Goal: Information Seeking & Learning: Find specific fact

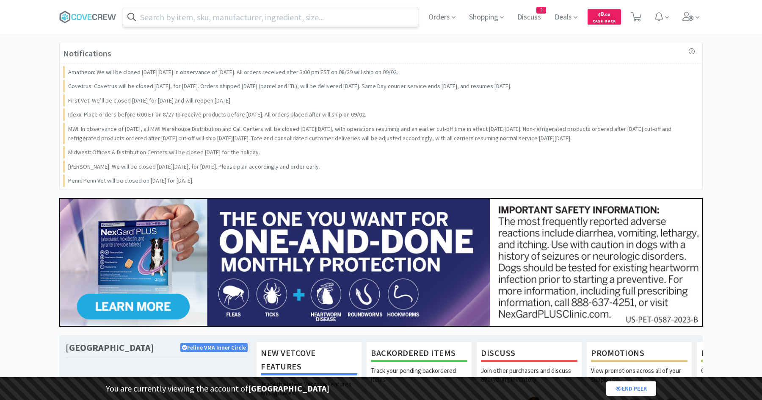
click at [269, 14] on input "text" at bounding box center [270, 16] width 295 height 19
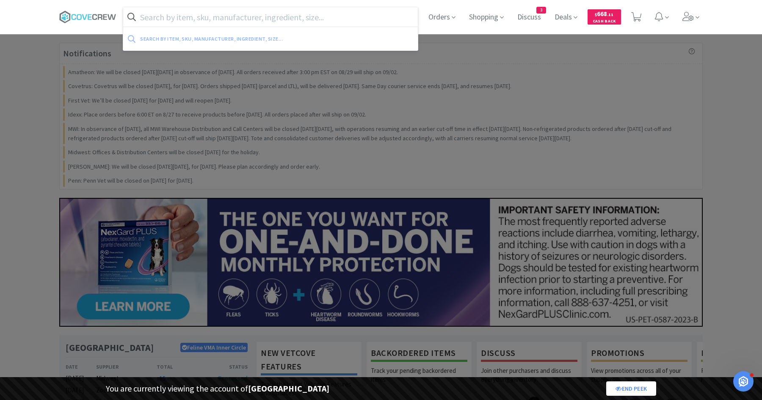
paste input "140335"
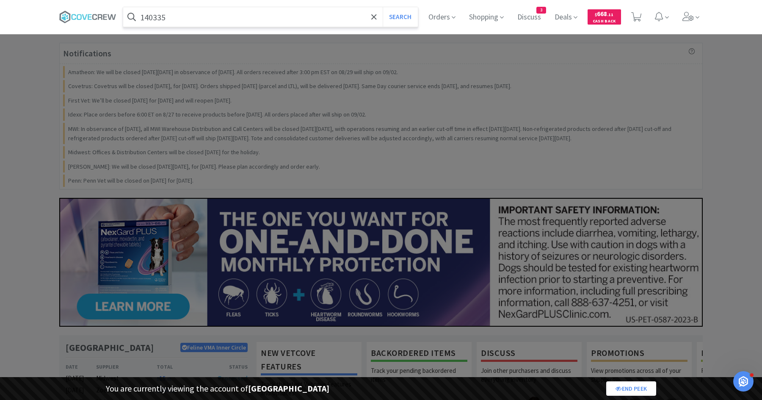
type input "140335"
click at [383, 7] on button "Search" at bounding box center [400, 16] width 35 height 19
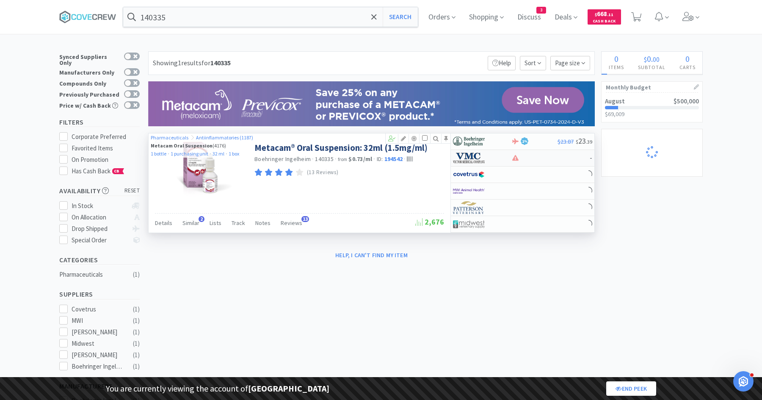
select select "2"
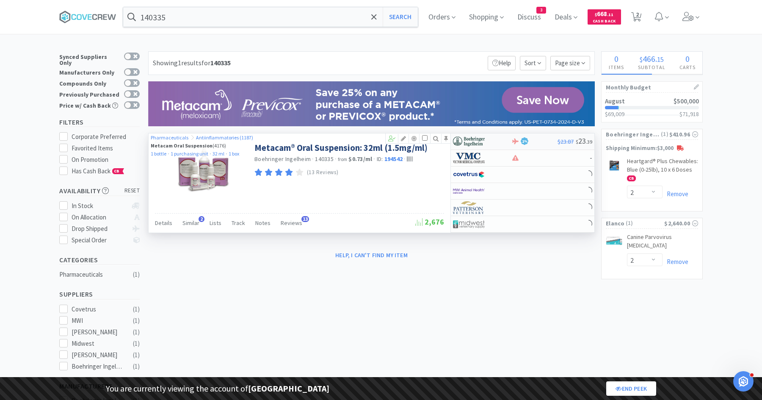
select select "1"
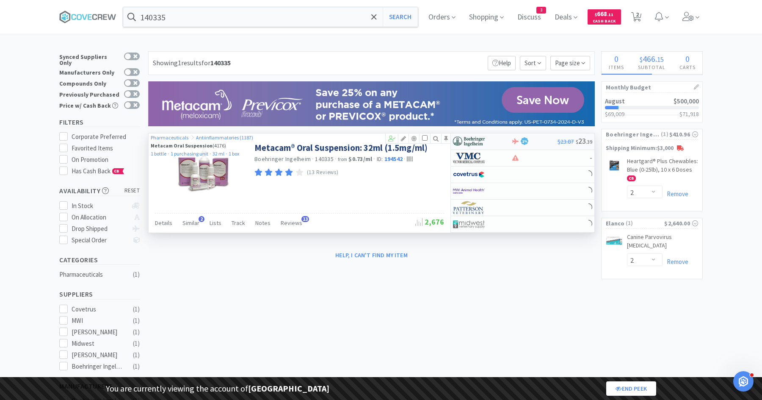
select select "1"
select select "2"
select select "1"
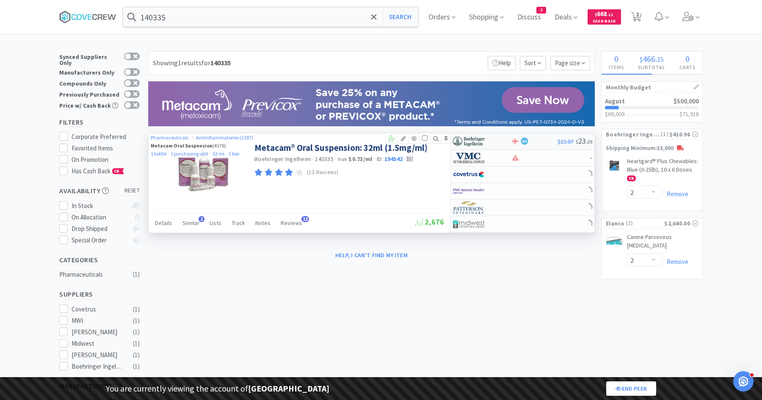
select select "1"
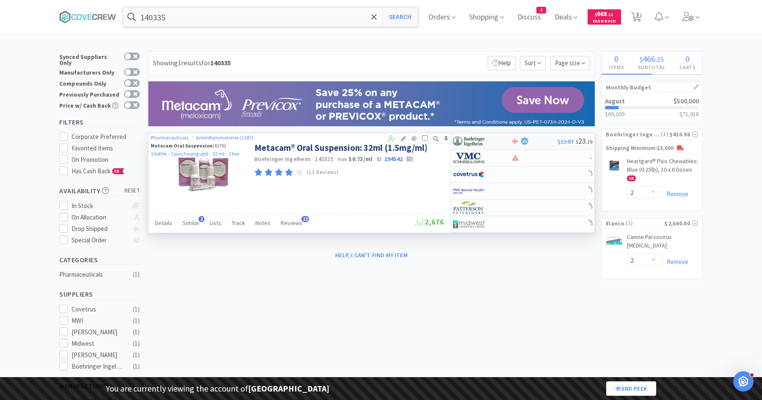
select select "1"
select select "5"
select select "2"
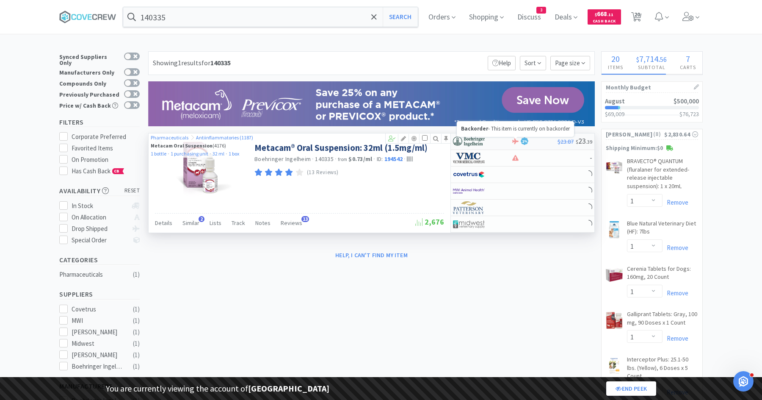
select select "1"
click at [502, 143] on div at bounding box center [482, 141] width 58 height 14
select select "1"
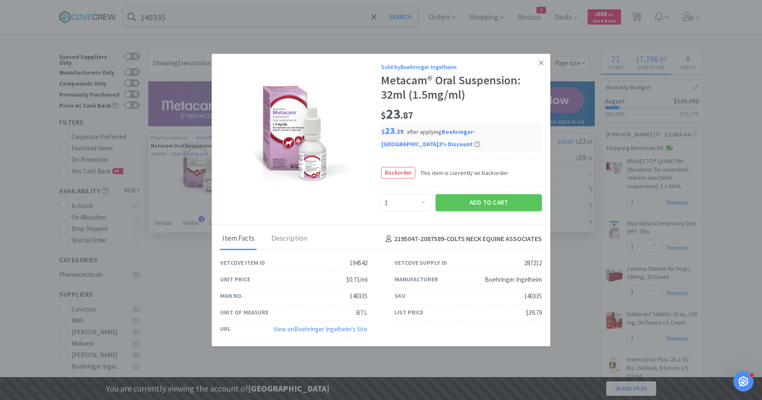
select select "1"
select select "4"
select select "1"
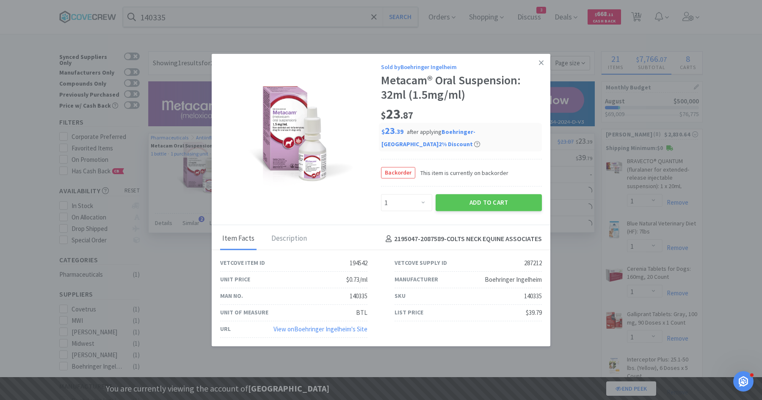
select select "1"
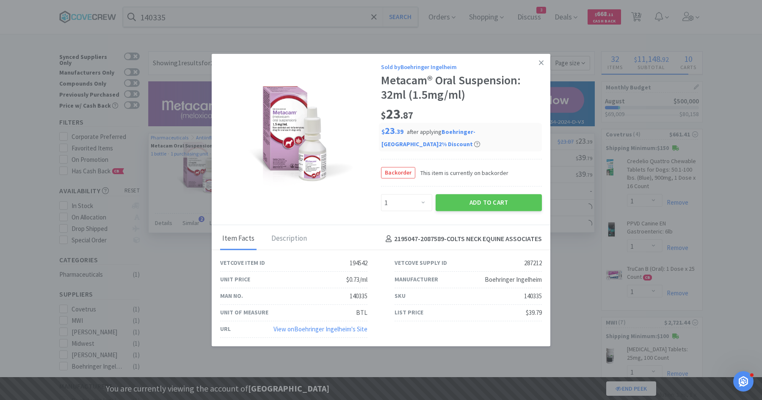
select select "5"
select select "2"
select select "1"
select select "2"
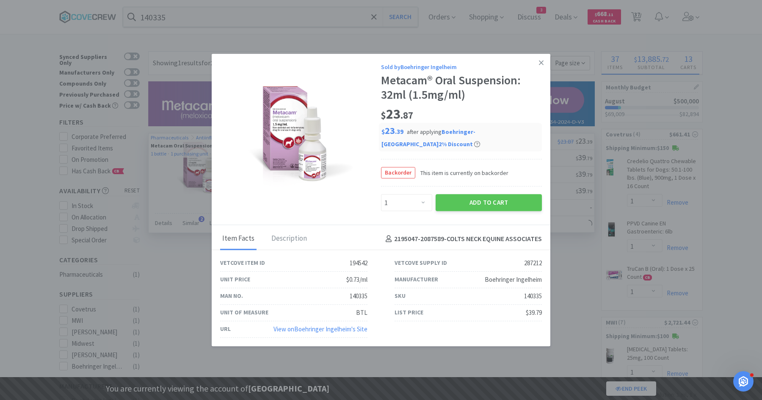
select select "1"
select select "3"
click at [526, 258] on div "287212" at bounding box center [533, 263] width 18 height 10
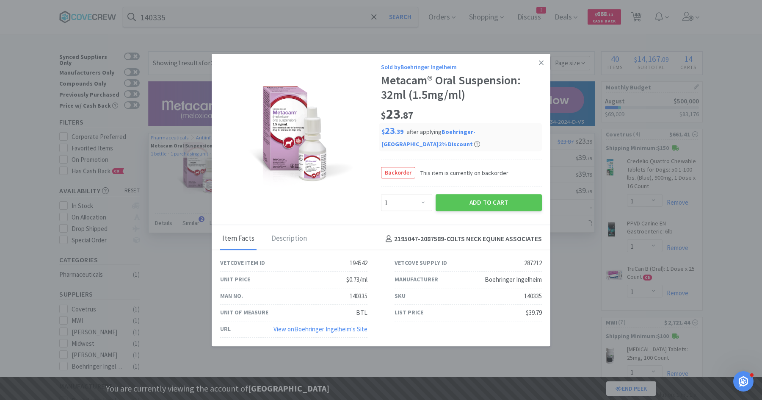
click at [359, 258] on div "194542" at bounding box center [359, 263] width 18 height 10
copy div "194542"
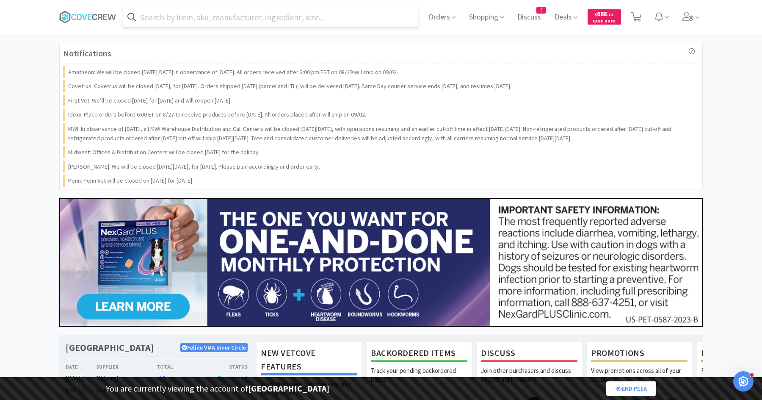
click at [230, 14] on input "text" at bounding box center [270, 16] width 295 height 19
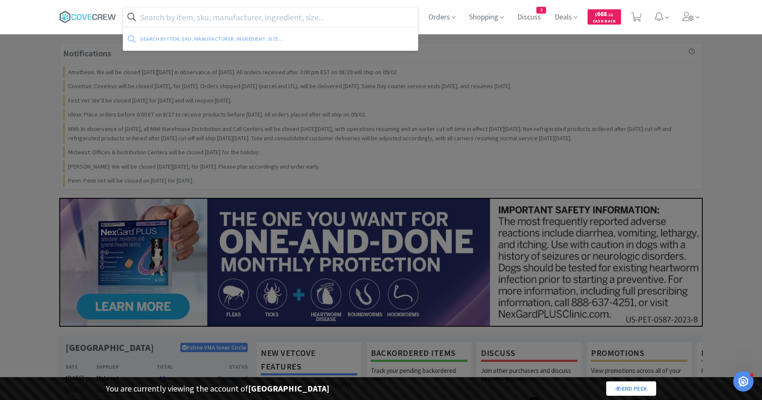
paste input "140335"
type input "140335"
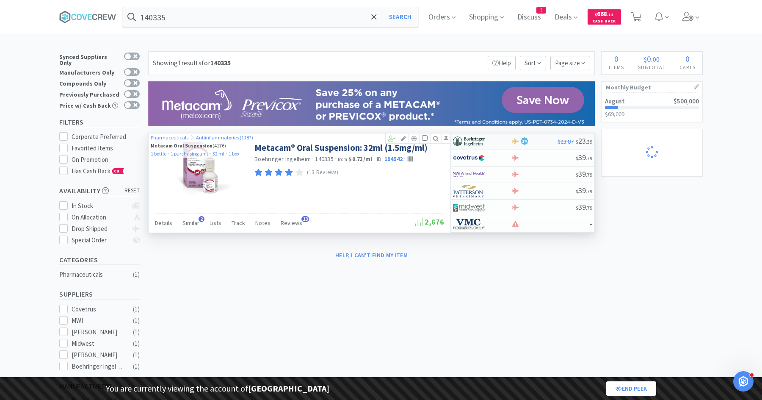
select select "1"
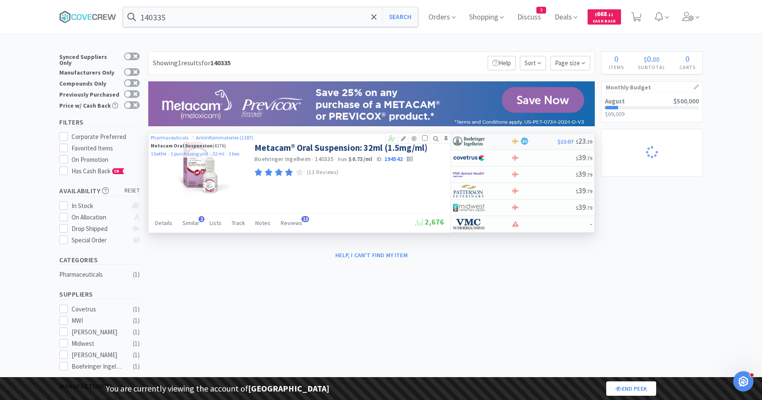
select select "4"
select select "1"
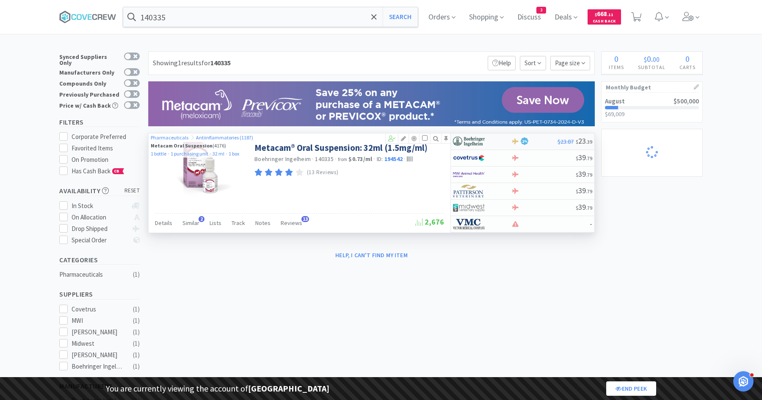
select select "1"
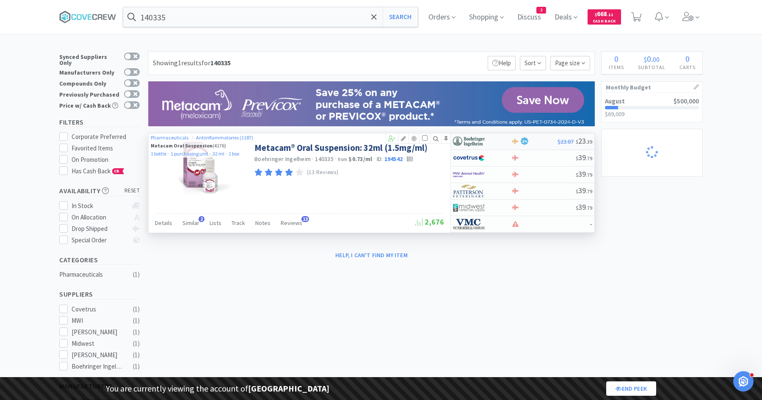
select select "1"
select select "2"
select select "1"
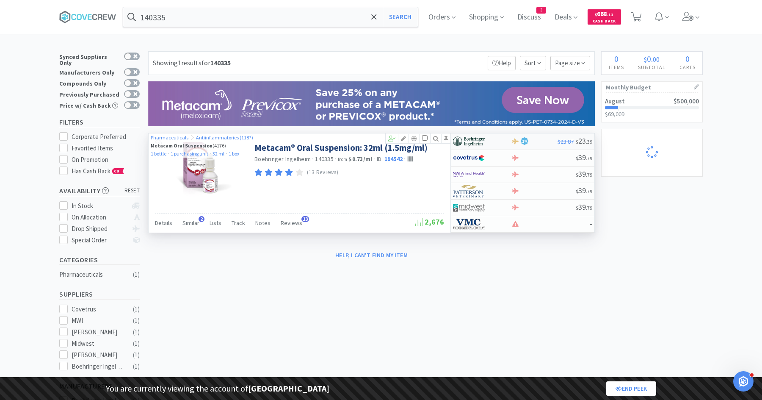
select select "5"
select select "2"
select select "1"
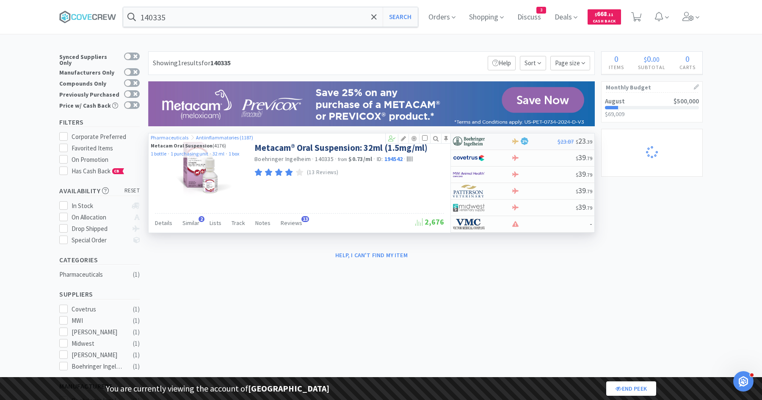
select select "1"
select select "2"
select select "1"
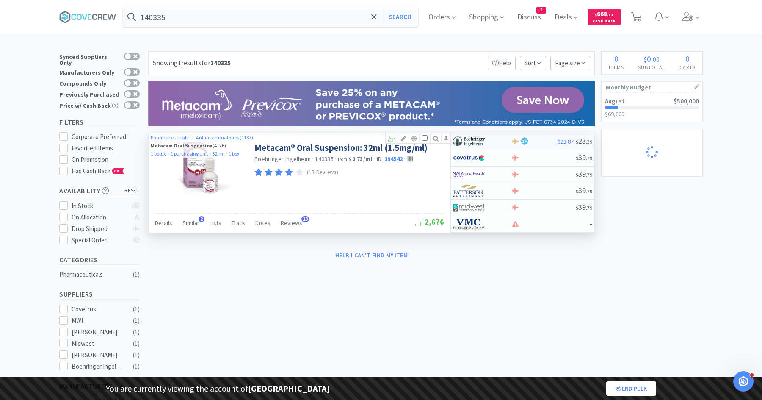
select select "2"
select select "1"
select select "3"
select select "1"
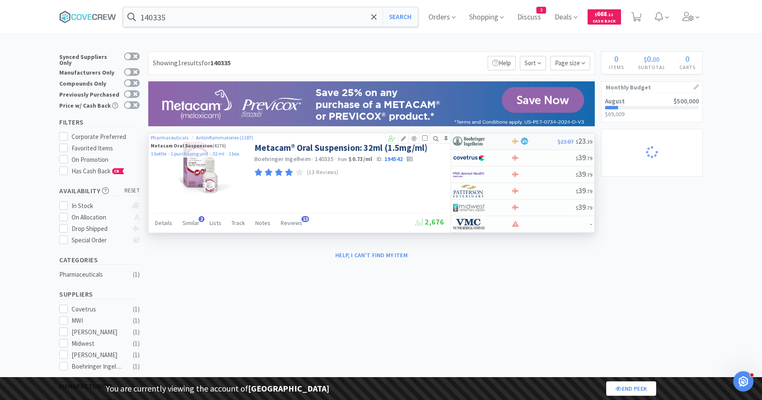
select select "2"
select select "1"
select select "5"
select select "2"
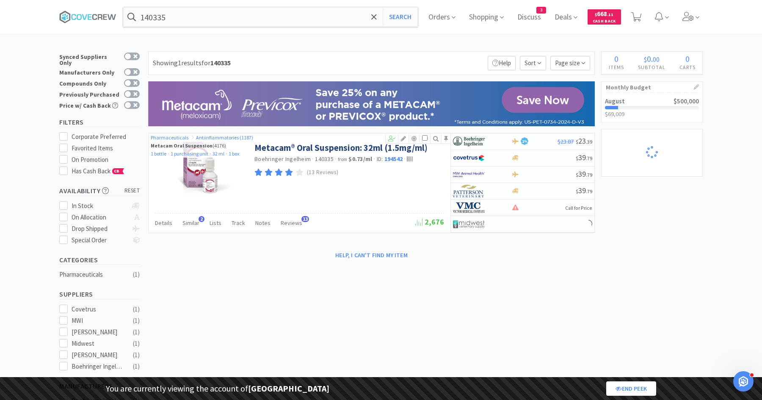
select select "1"
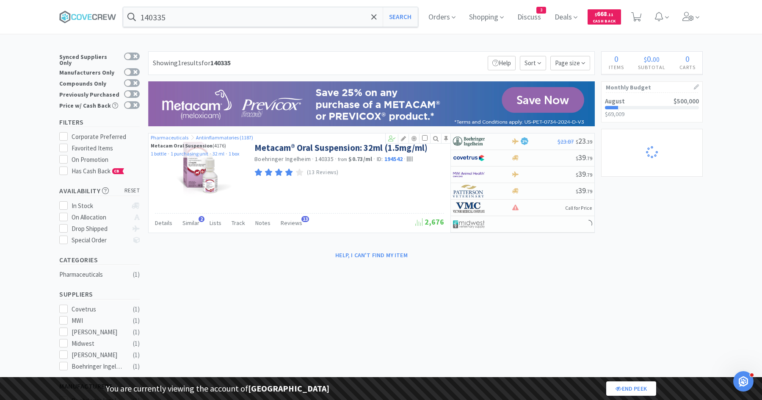
select select "4"
select select "1"
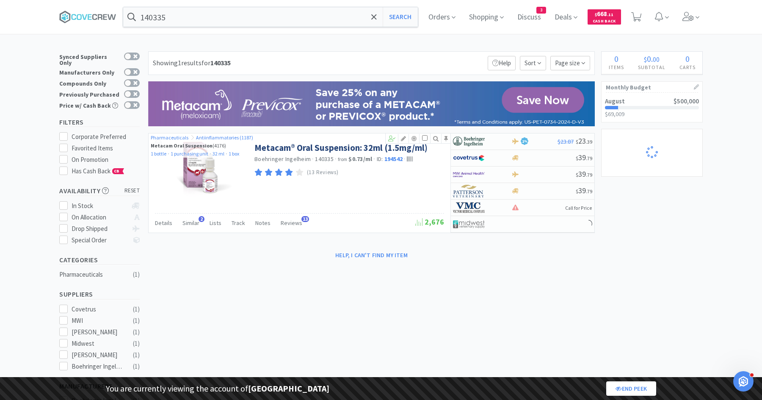
select select "1"
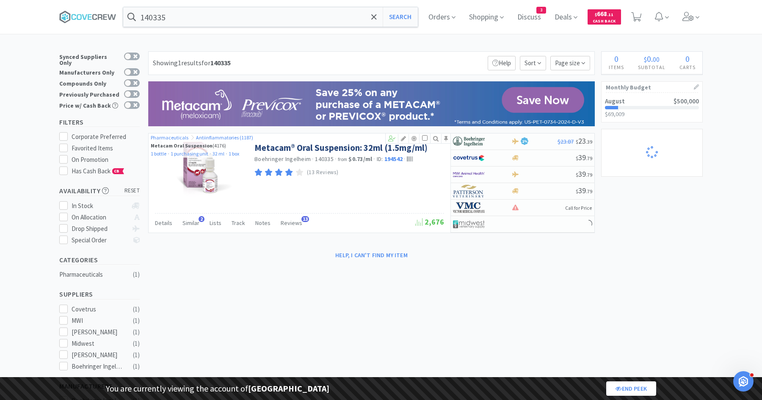
select select "1"
select select "2"
select select "1"
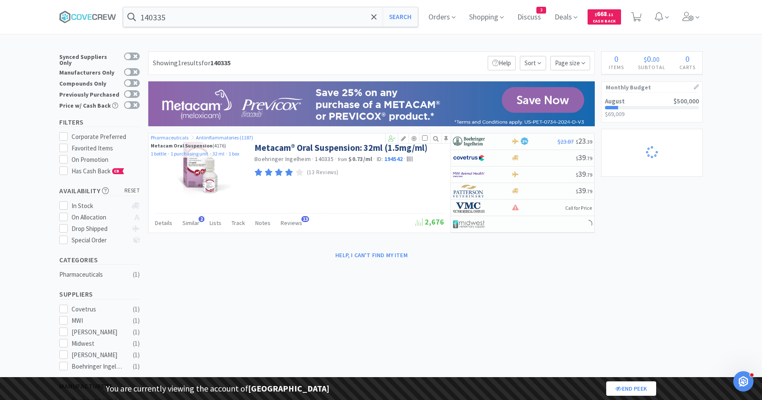
select select "5"
select select "2"
select select "1"
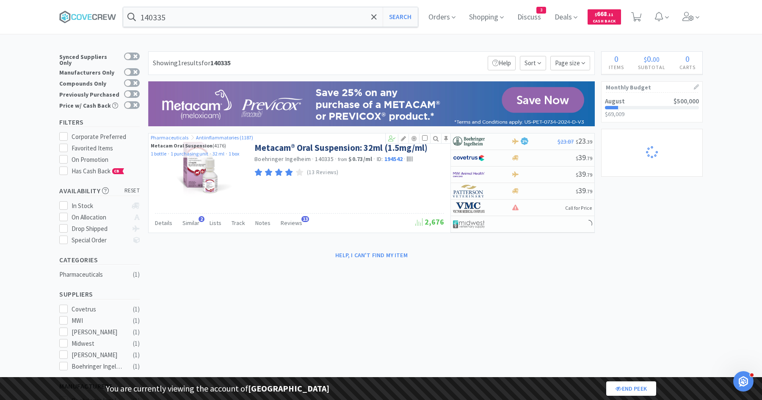
select select "1"
select select "2"
select select "1"
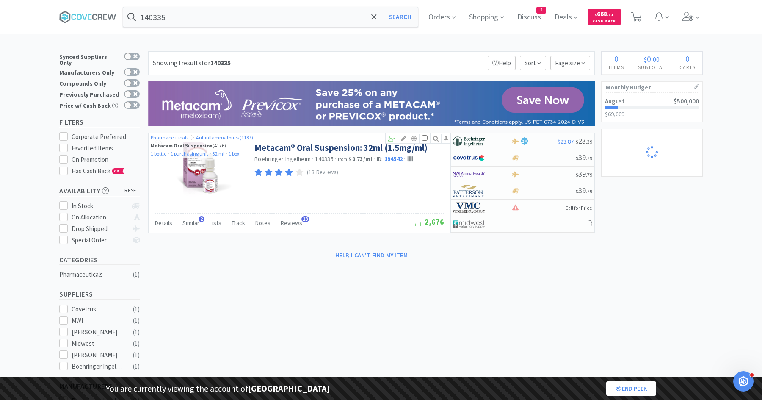
select select "2"
select select "1"
select select "3"
select select "1"
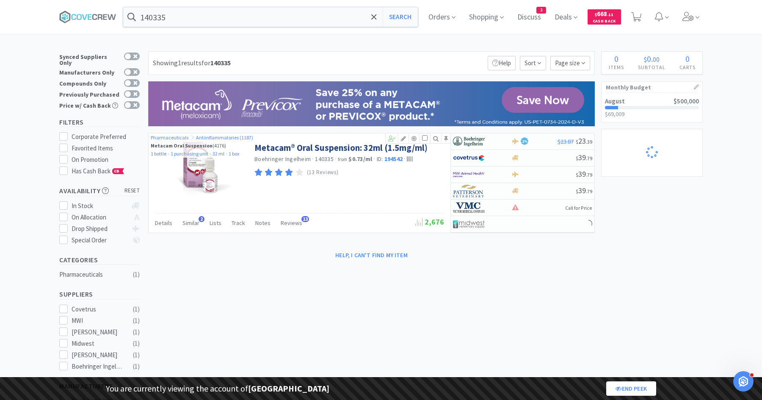
select select "2"
select select "1"
select select "5"
select select "2"
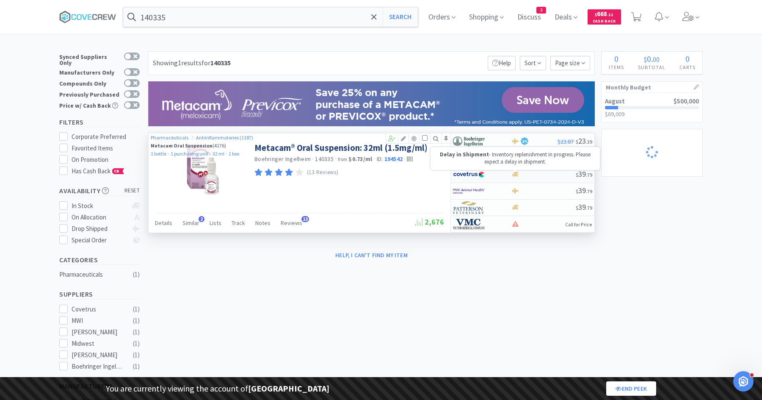
click at [516, 174] on icon at bounding box center [515, 174] width 6 height 5
select select "1"
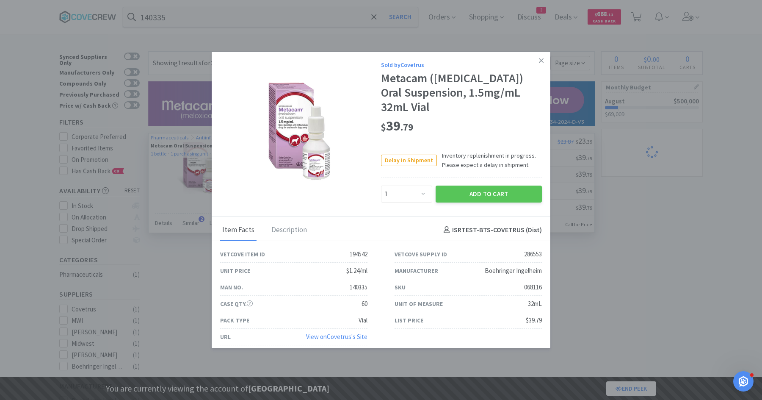
select select "1"
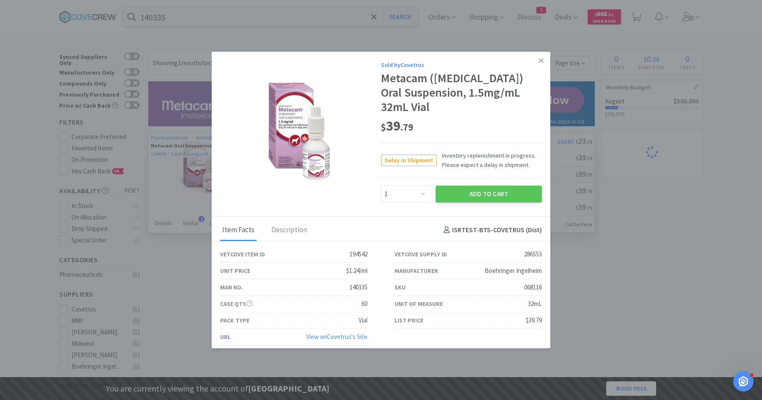
select select "4"
select select "1"
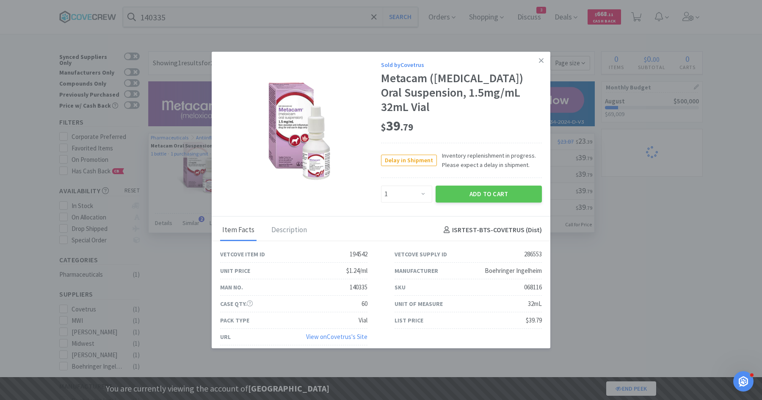
select select "1"
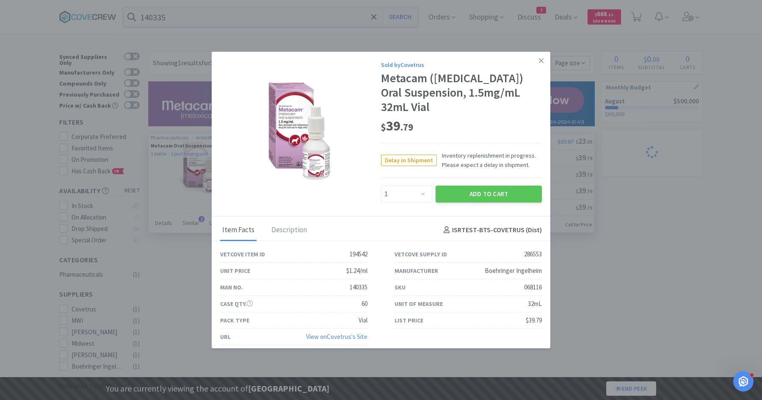
select select "1"
select select "2"
select select "1"
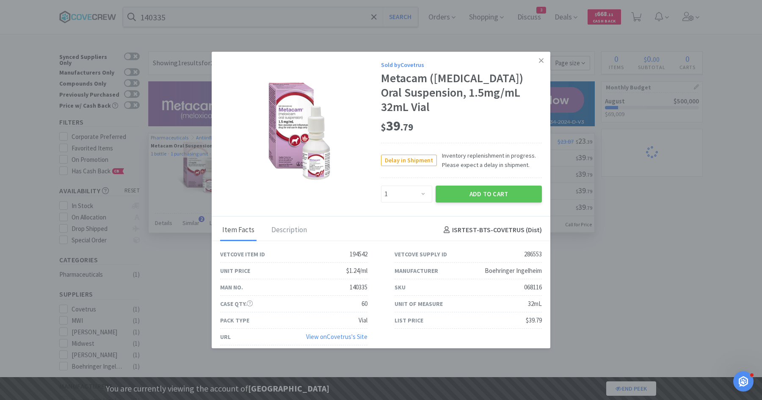
select select "5"
select select "2"
select select "1"
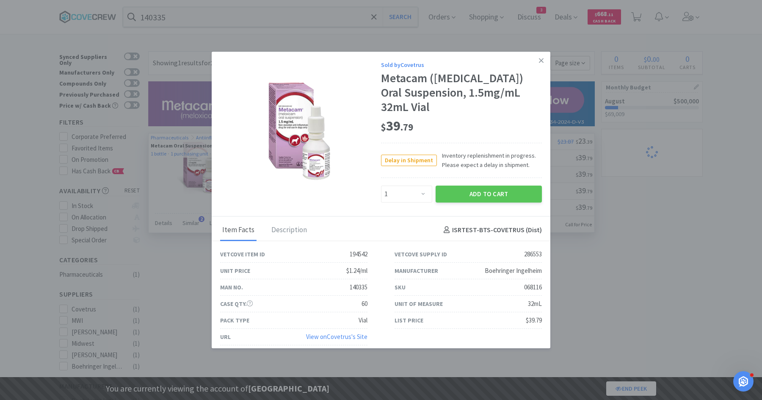
select select "1"
select select "2"
select select "1"
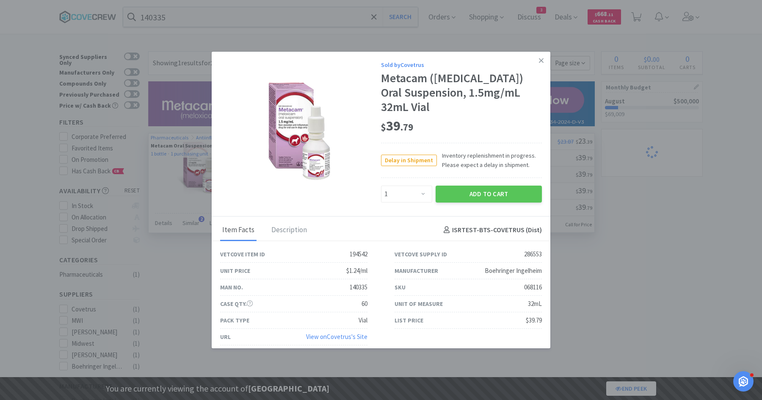
select select "2"
select select "1"
select select "3"
select select "1"
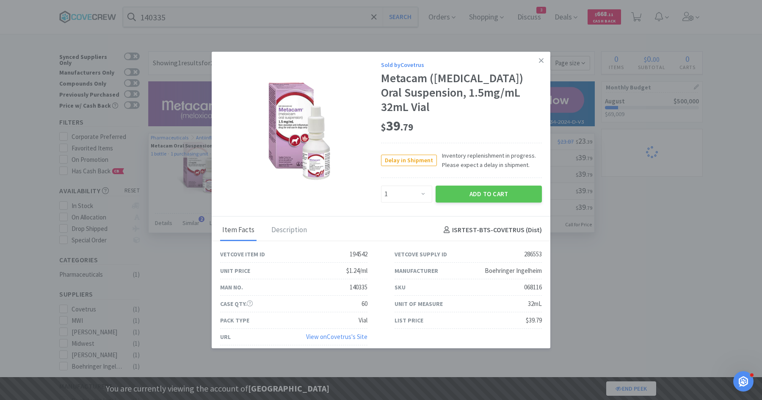
select select "2"
select select "1"
select select "5"
select select "2"
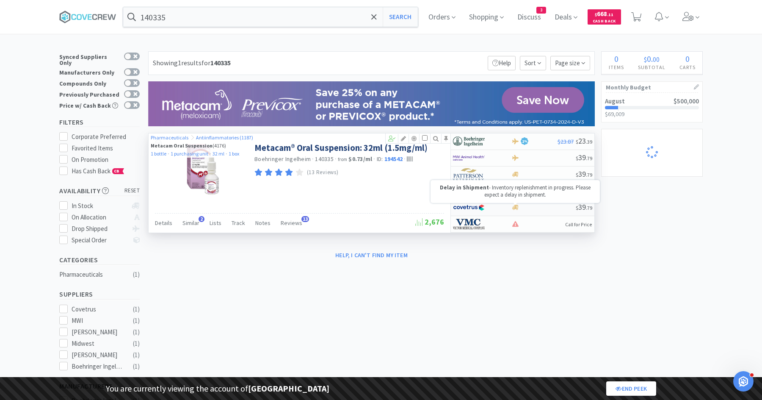
select select "1"
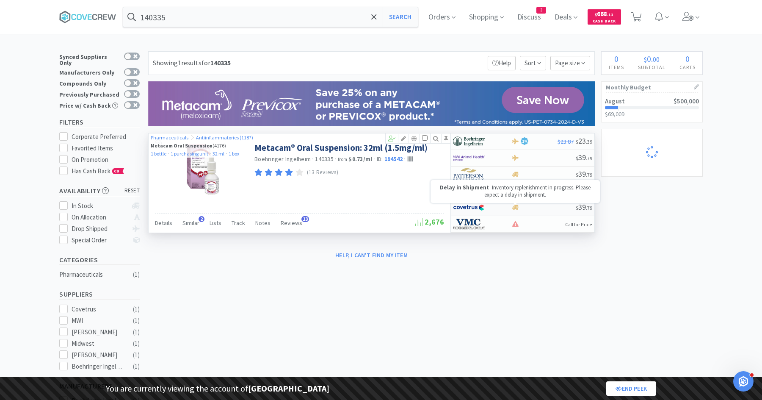
select select "4"
select select "1"
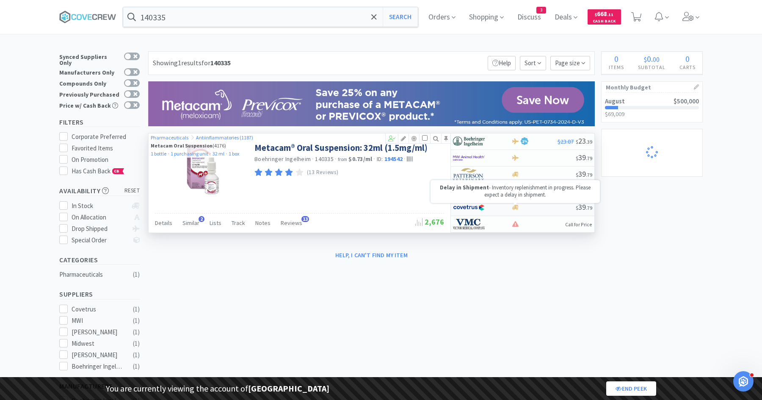
select select "1"
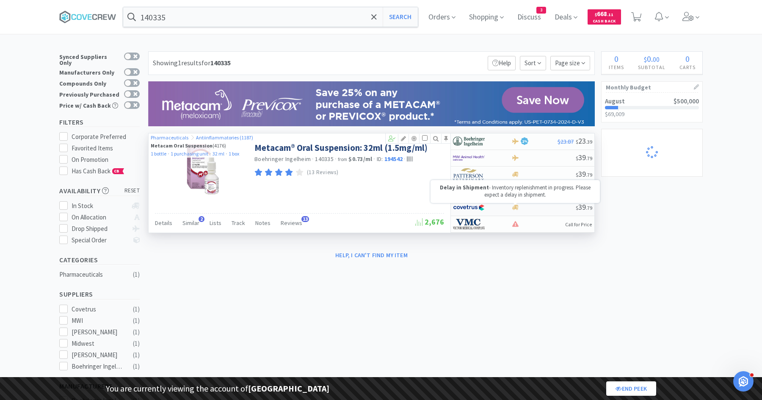
select select "1"
select select "2"
select select "1"
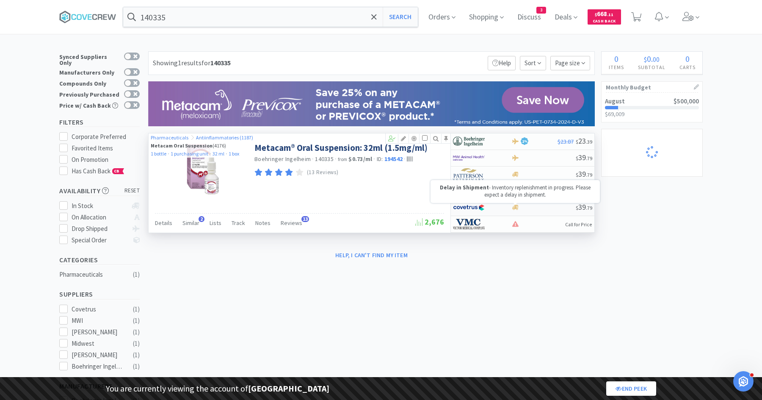
select select "5"
select select "2"
select select "1"
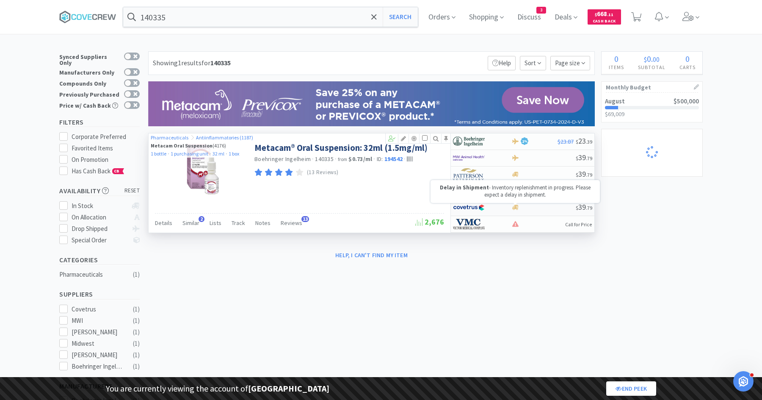
select select "1"
select select "2"
select select "1"
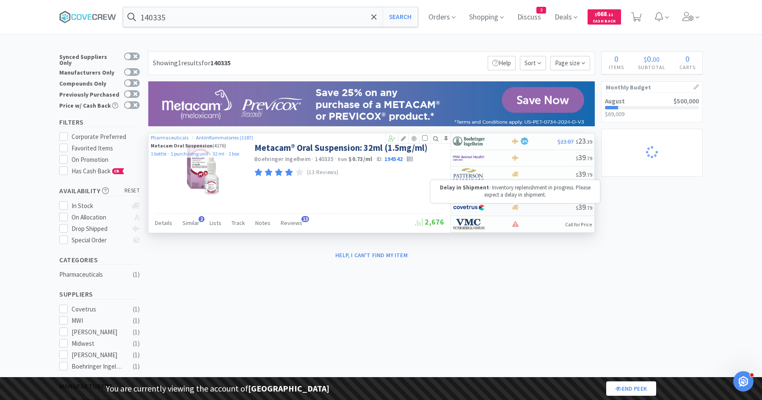
select select "2"
select select "1"
select select "3"
select select "1"
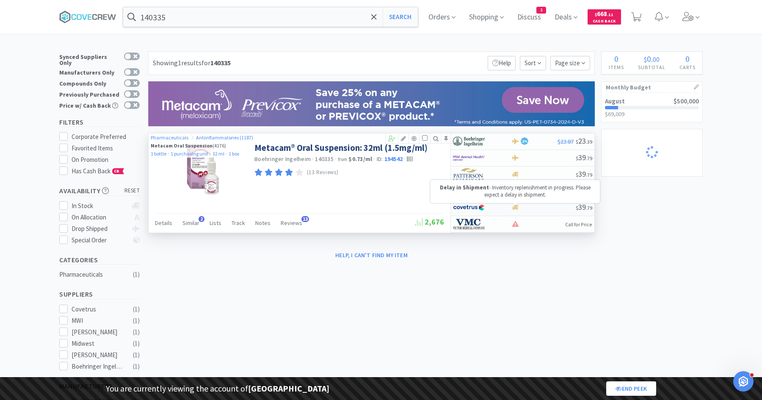
select select "2"
select select "1"
select select "5"
select select "2"
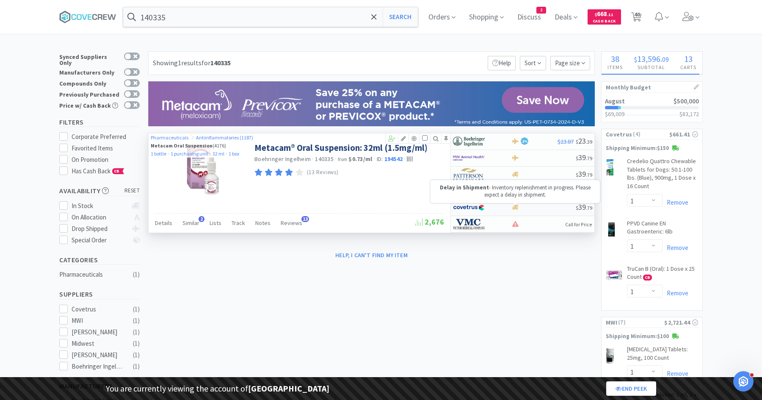
click at [515, 208] on icon at bounding box center [515, 207] width 6 height 5
select select "1"
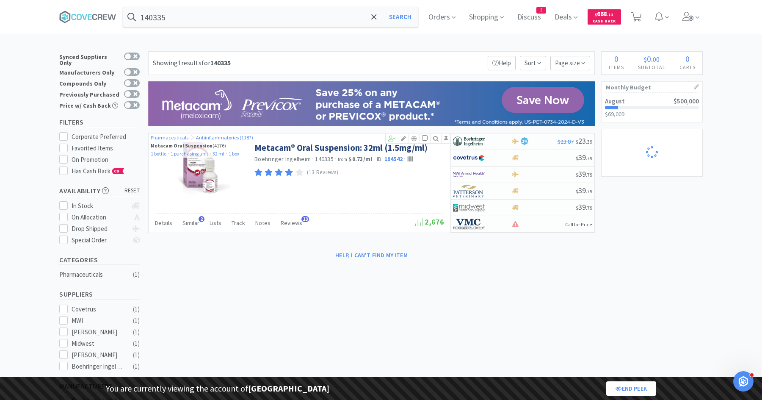
select select "1"
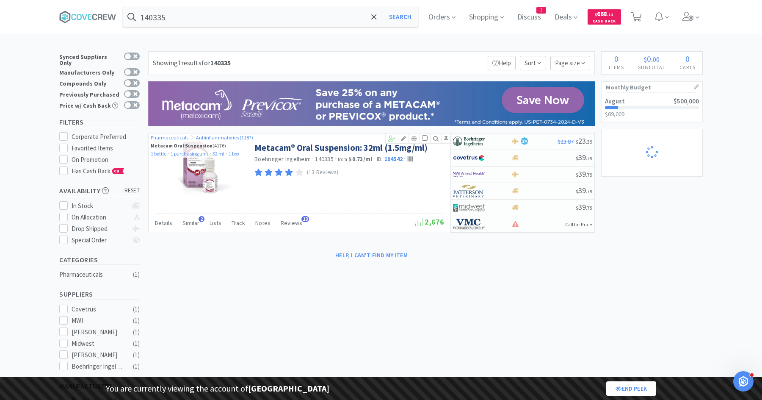
select select "4"
select select "1"
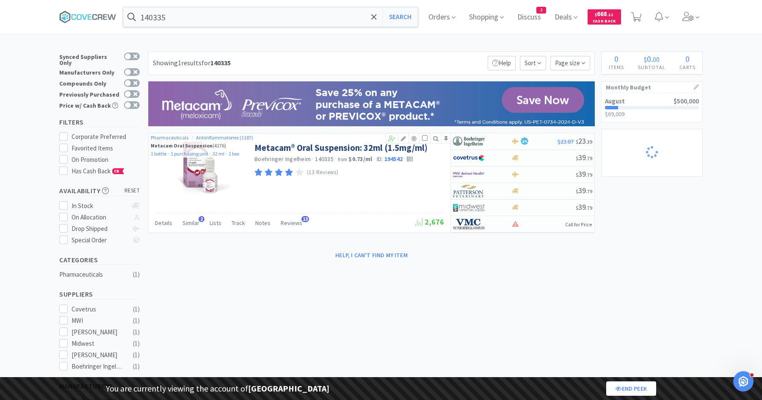
select select "1"
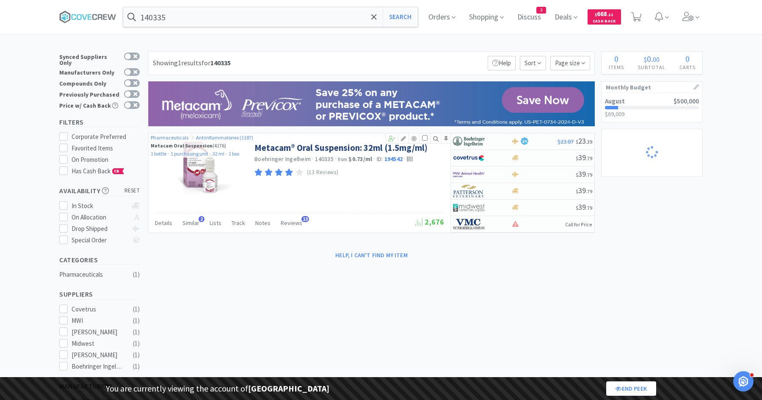
select select "1"
select select "2"
select select "1"
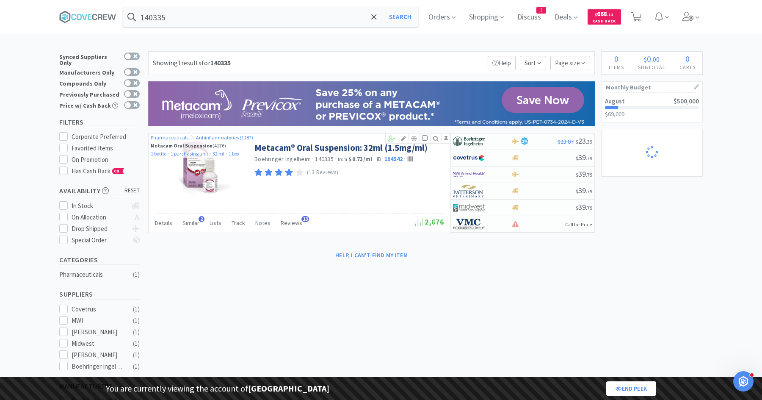
select select "5"
select select "2"
select select "1"
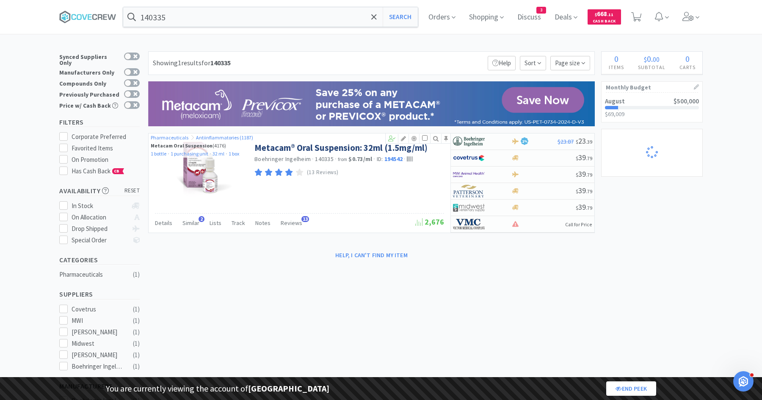
select select "1"
select select "2"
select select "1"
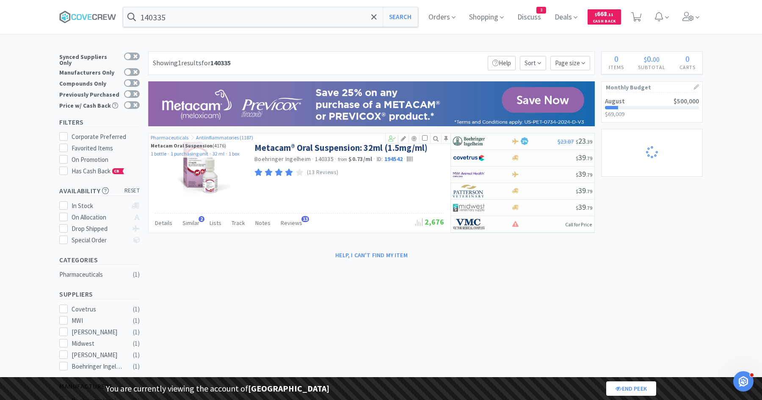
select select "2"
select select "1"
select select "3"
select select "1"
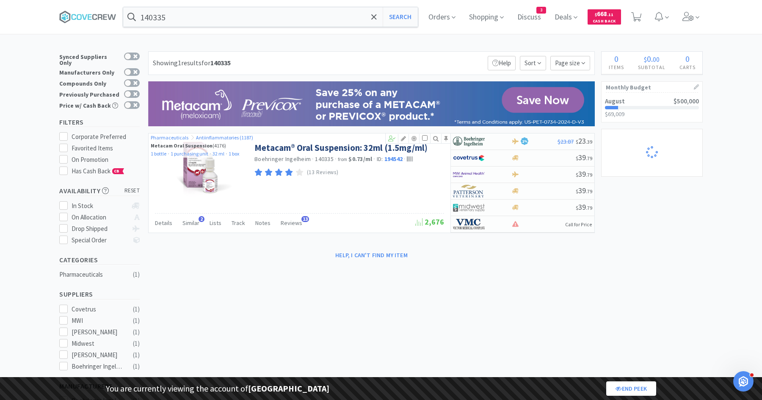
select select "2"
select select "1"
select select "5"
select select "2"
